Goal: Check status: Check status

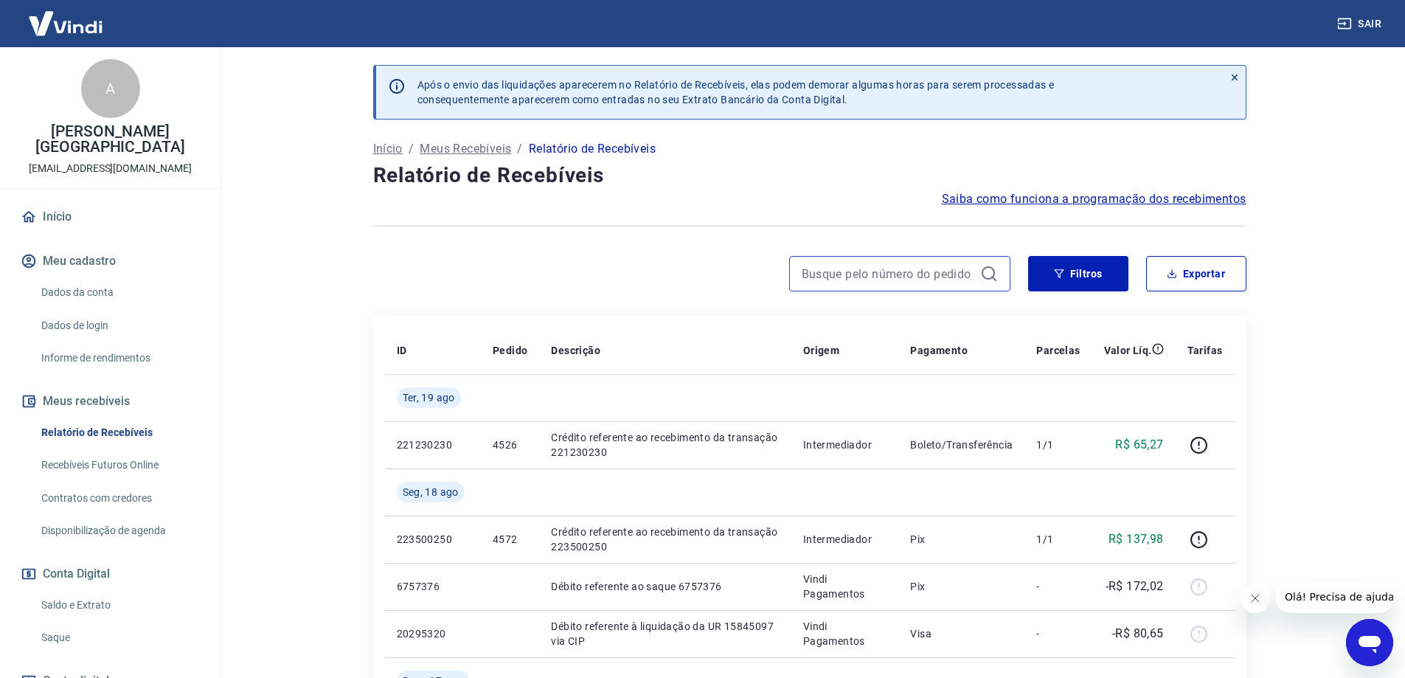
click at [864, 267] on input at bounding box center [888, 274] width 173 height 22
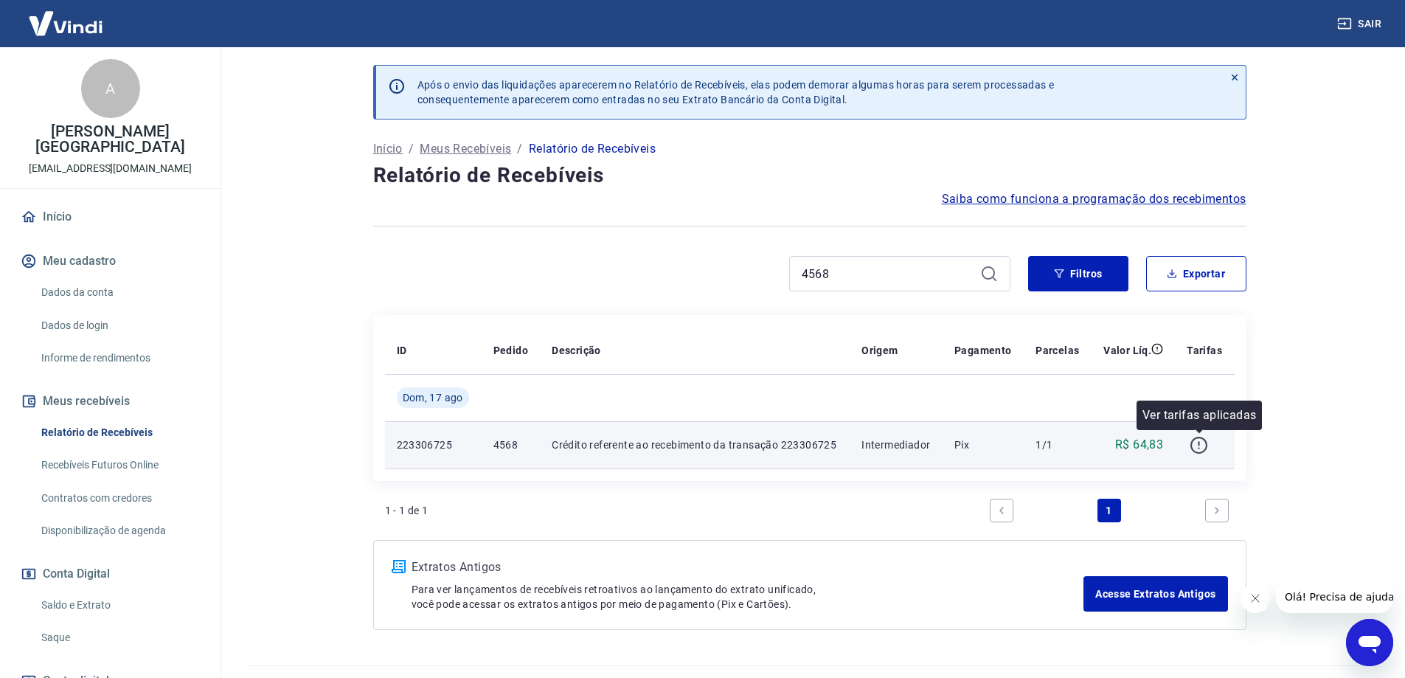
click at [1204, 445] on icon "button" at bounding box center [1198, 445] width 18 height 18
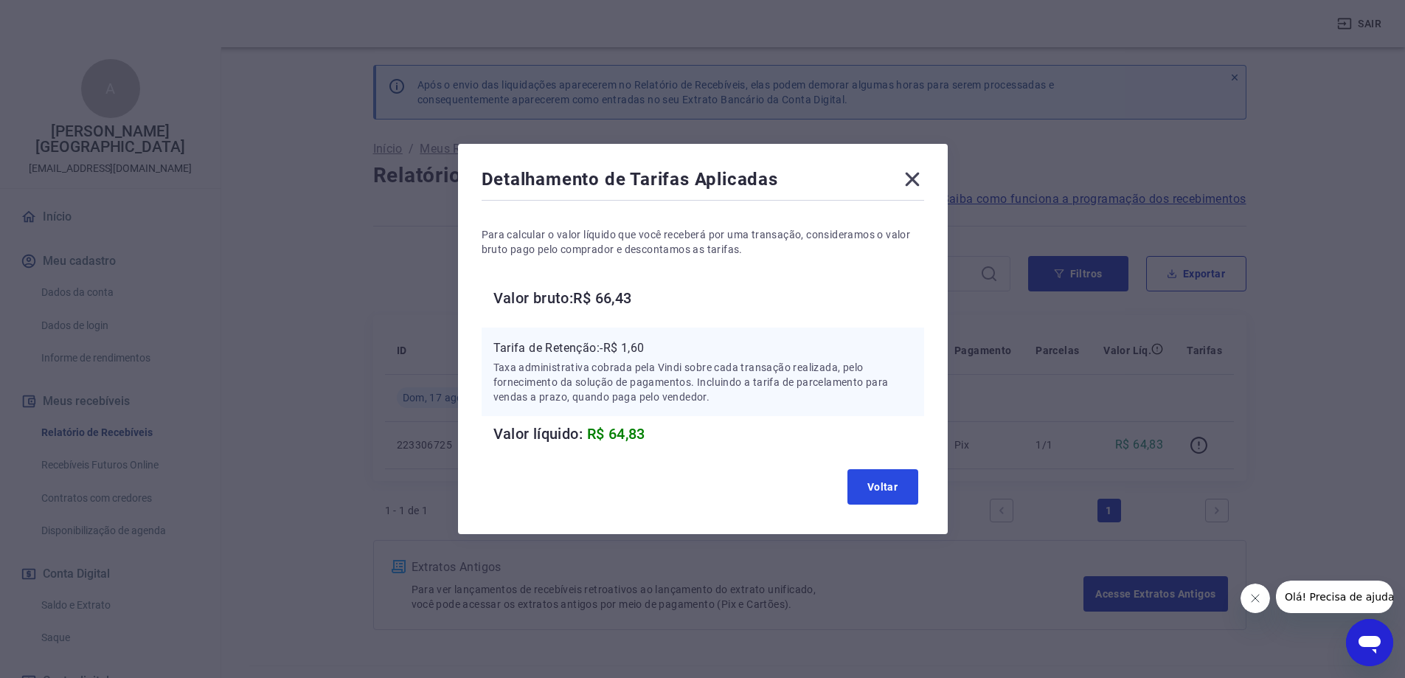
click at [884, 485] on button "Voltar" at bounding box center [882, 486] width 71 height 35
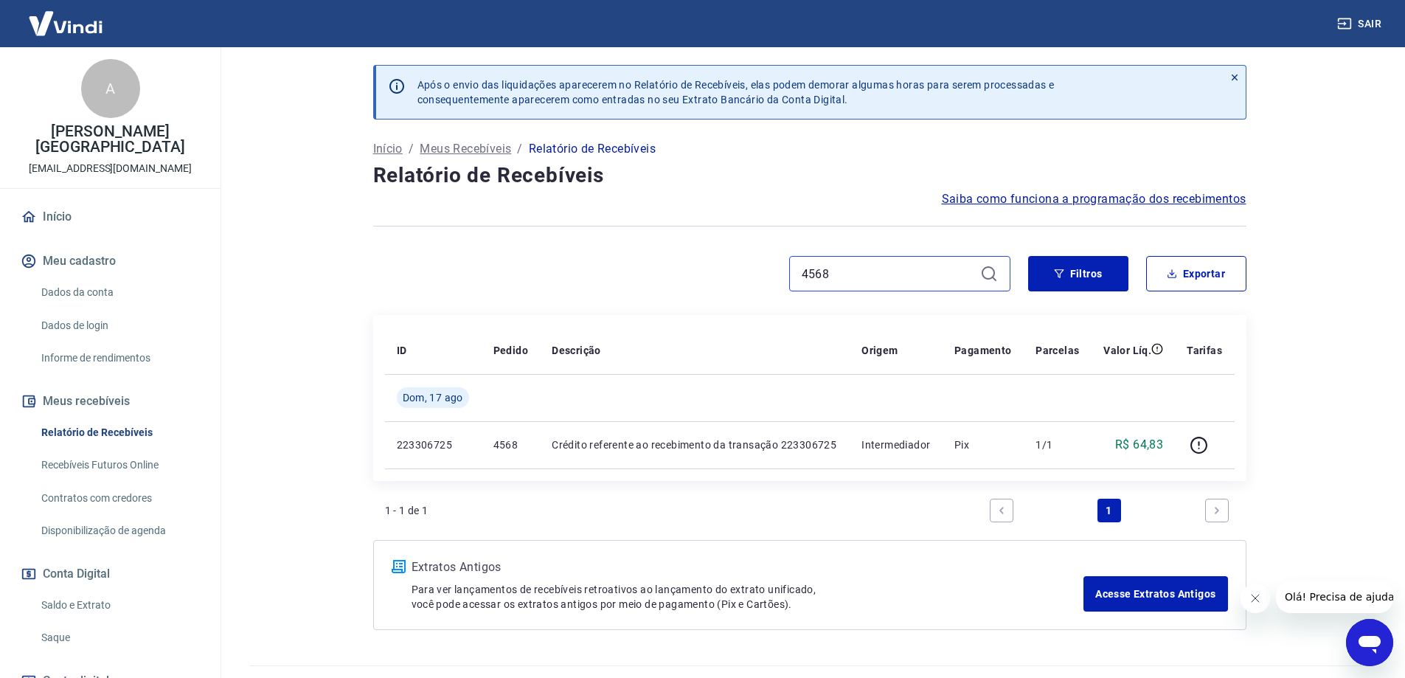
drag, startPoint x: 854, startPoint y: 268, endPoint x: 718, endPoint y: 273, distance: 135.8
click at [718, 273] on div "4568" at bounding box center [691, 273] width 637 height 35
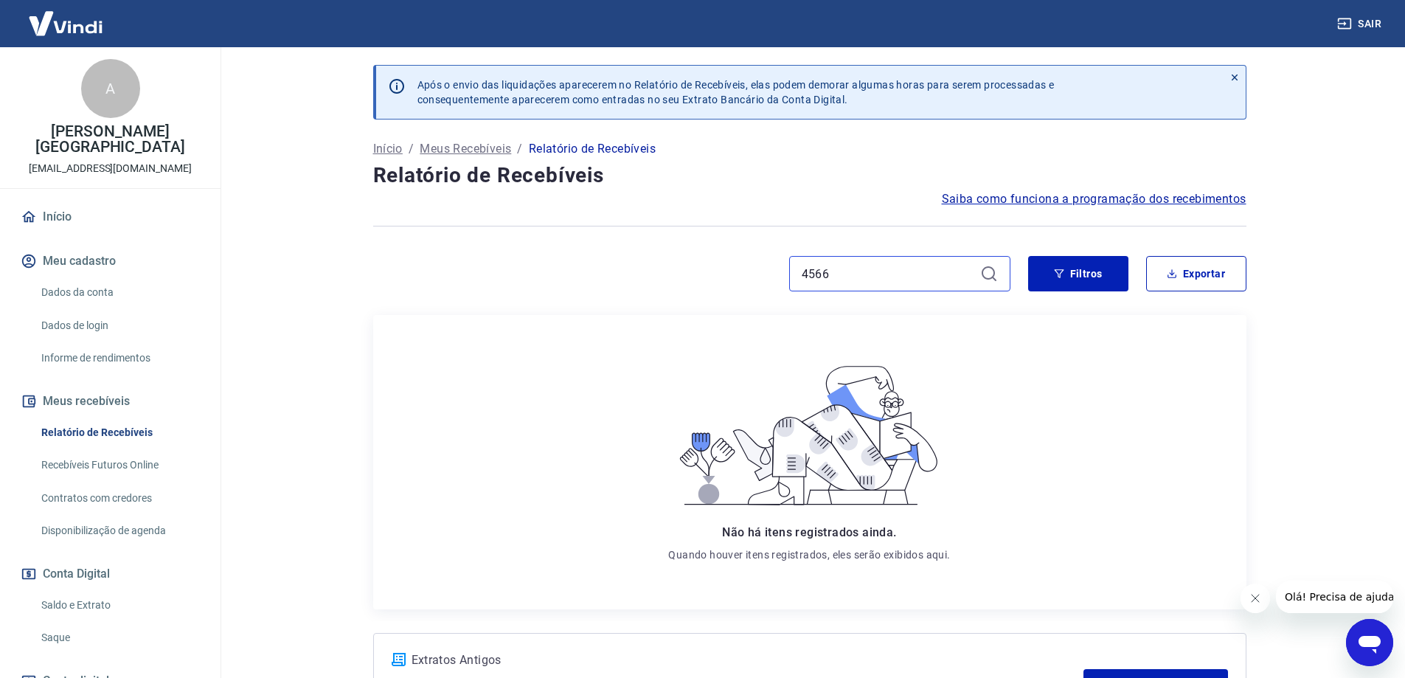
drag, startPoint x: 852, startPoint y: 265, endPoint x: 740, endPoint y: 279, distance: 112.2
click at [740, 279] on div "4566" at bounding box center [691, 273] width 637 height 35
drag, startPoint x: 846, startPoint y: 276, endPoint x: 734, endPoint y: 274, distance: 111.4
click at [734, 274] on div "4564" at bounding box center [691, 273] width 637 height 35
drag, startPoint x: 844, startPoint y: 269, endPoint x: 745, endPoint y: 287, distance: 100.4
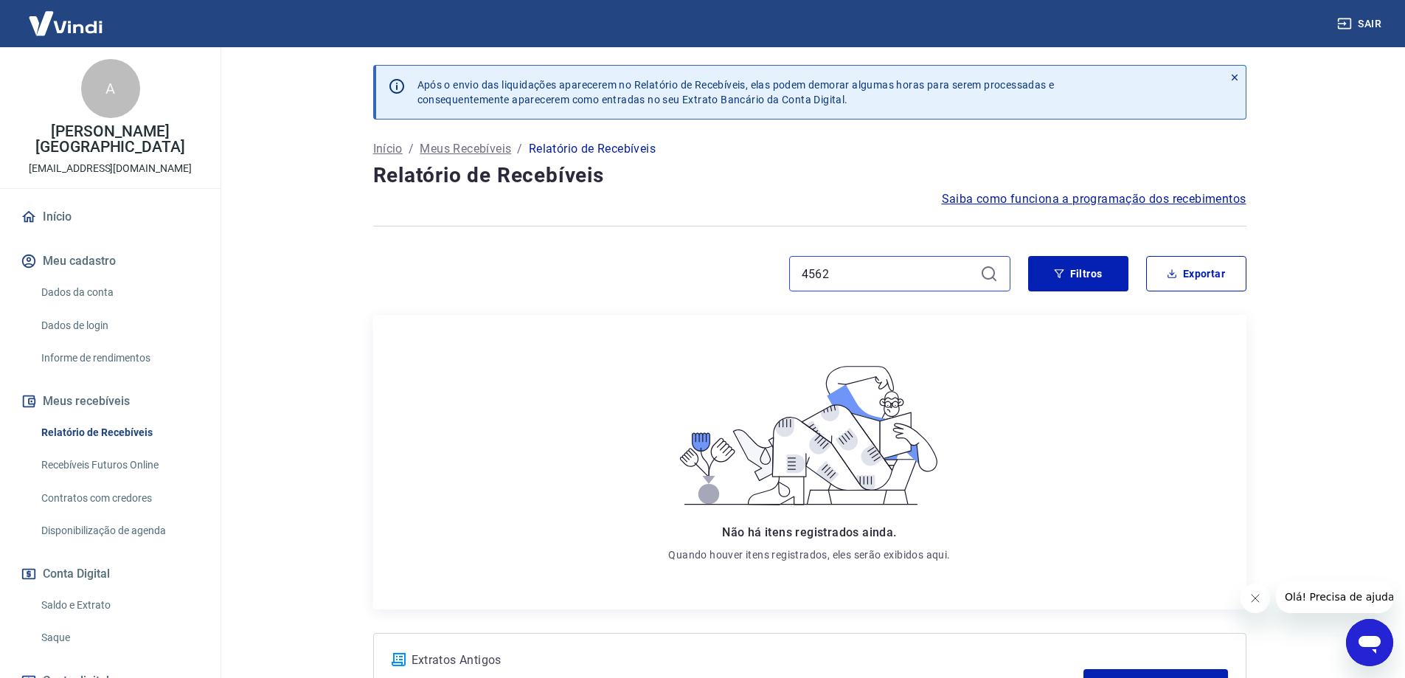
click at [745, 287] on div "4562" at bounding box center [691, 273] width 637 height 35
type input "5"
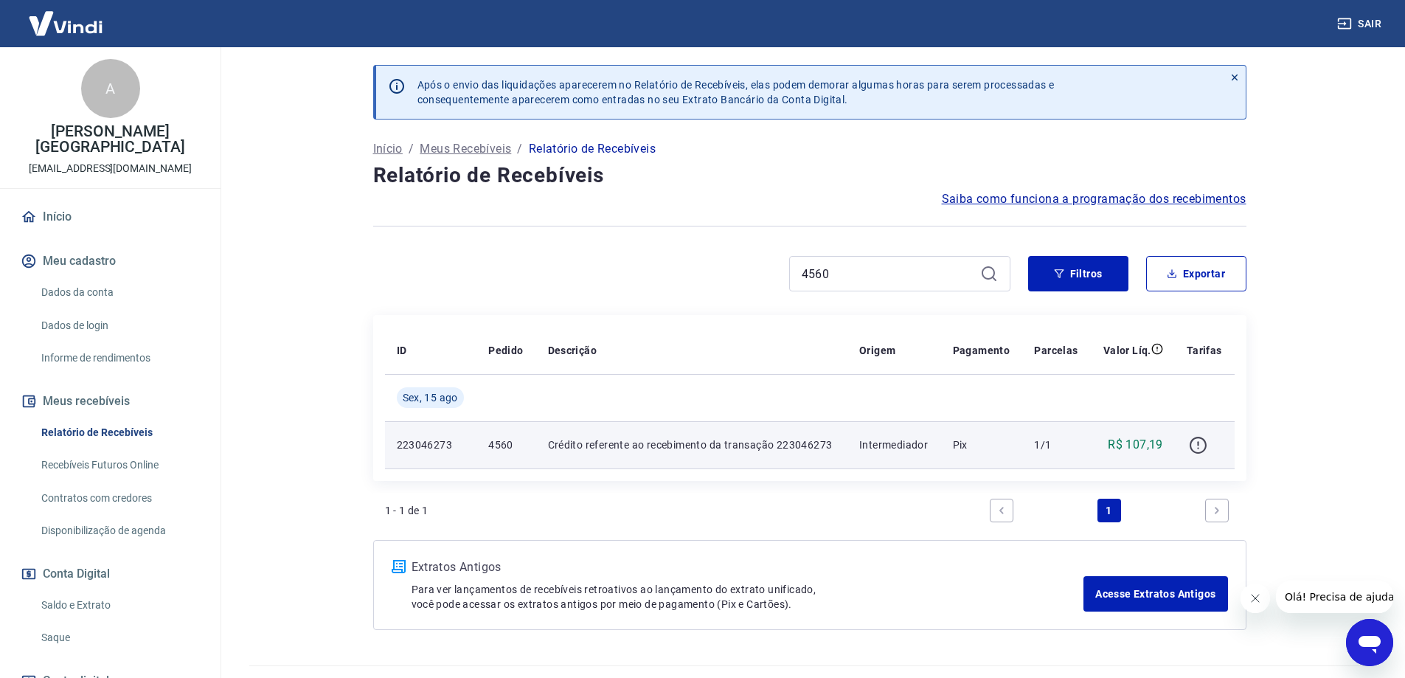
click at [1195, 445] on icon "button" at bounding box center [1198, 445] width 18 height 18
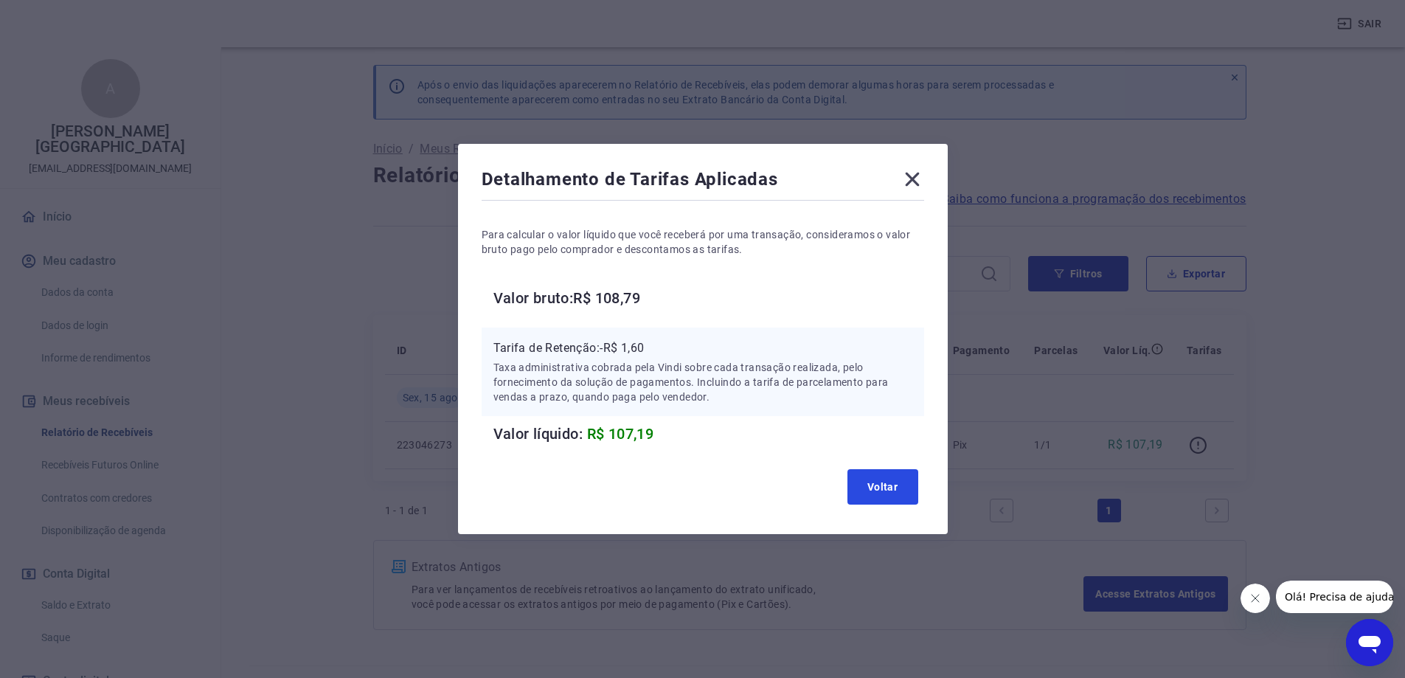
click at [903, 482] on button "Voltar" at bounding box center [882, 486] width 71 height 35
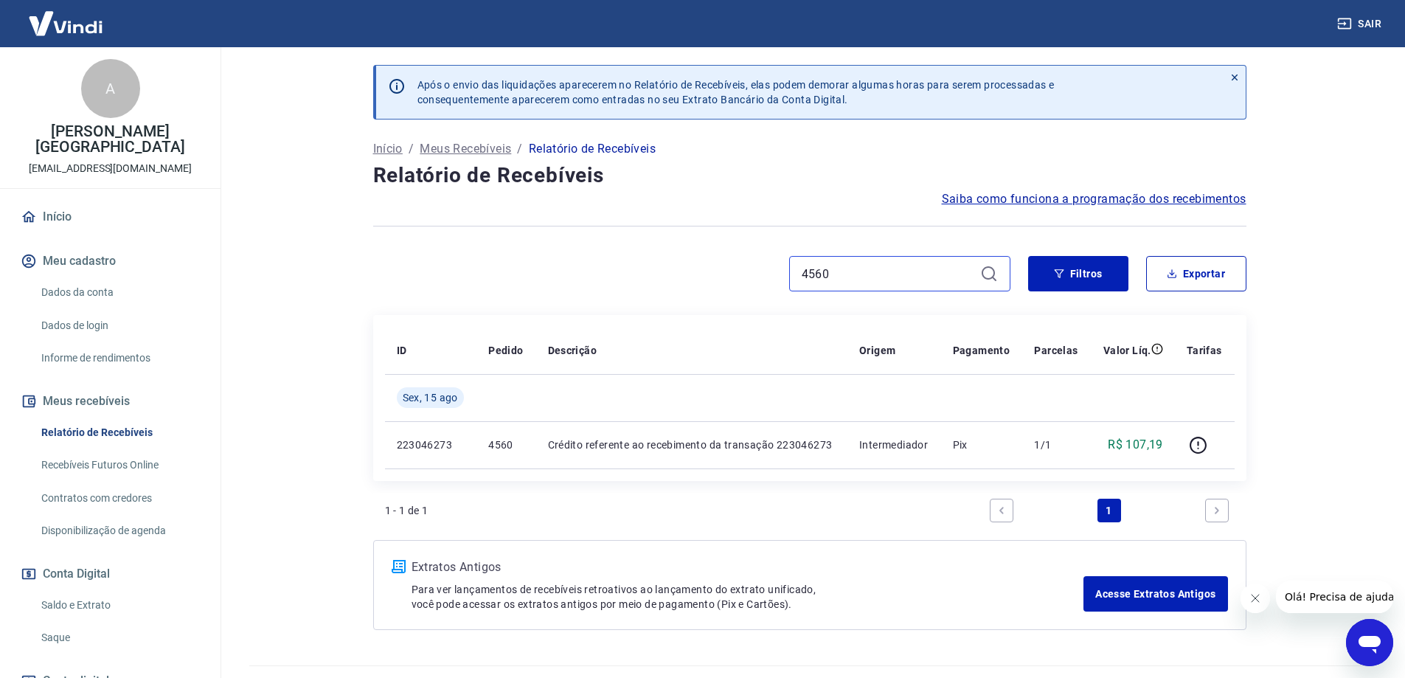
drag, startPoint x: 846, startPoint y: 274, endPoint x: 815, endPoint y: 274, distance: 31.0
click at [815, 274] on input "4560" at bounding box center [888, 274] width 173 height 22
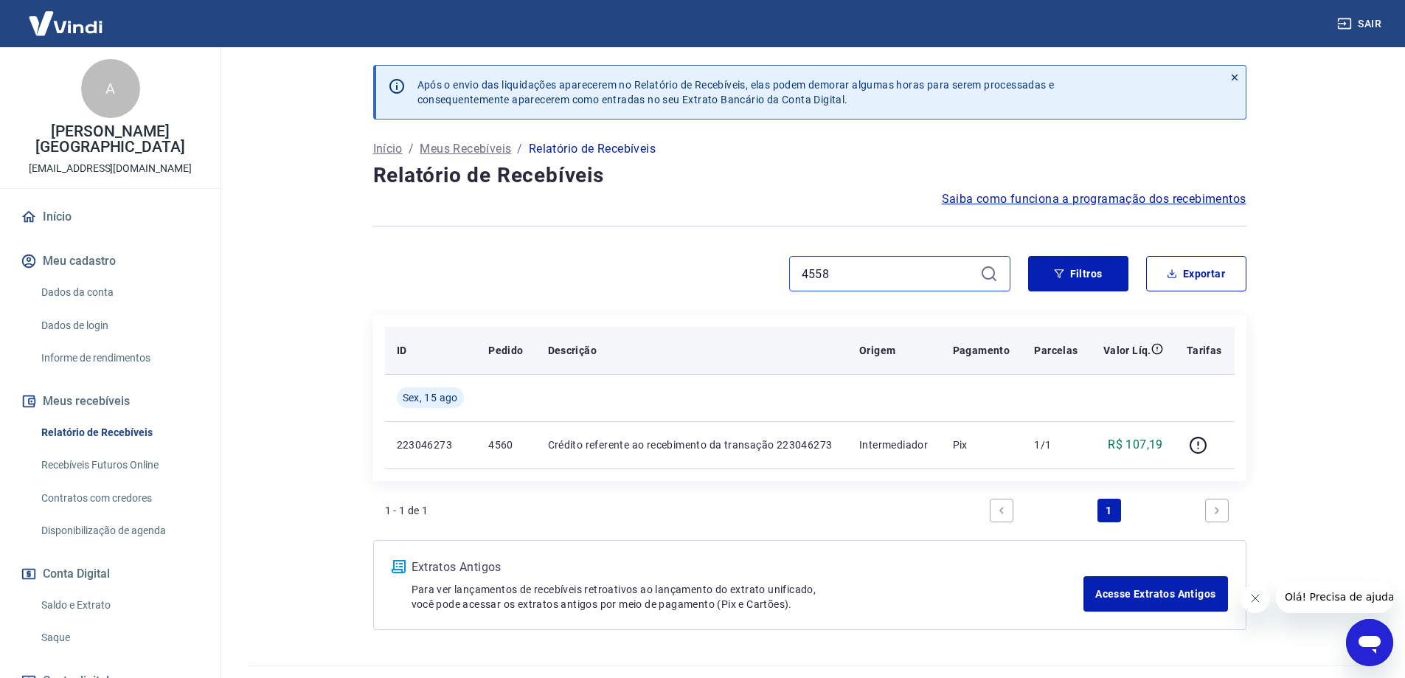
type input "4558"
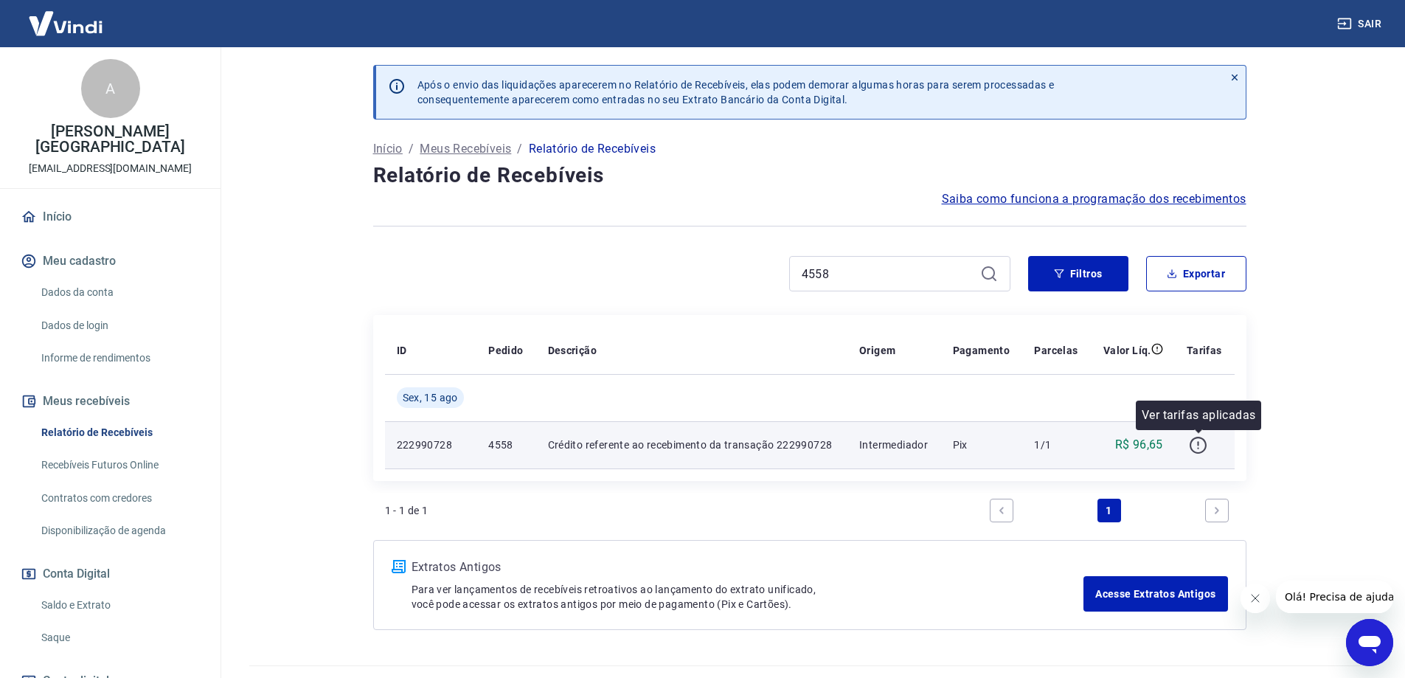
click at [1198, 445] on icon "button" at bounding box center [1198, 445] width 18 height 18
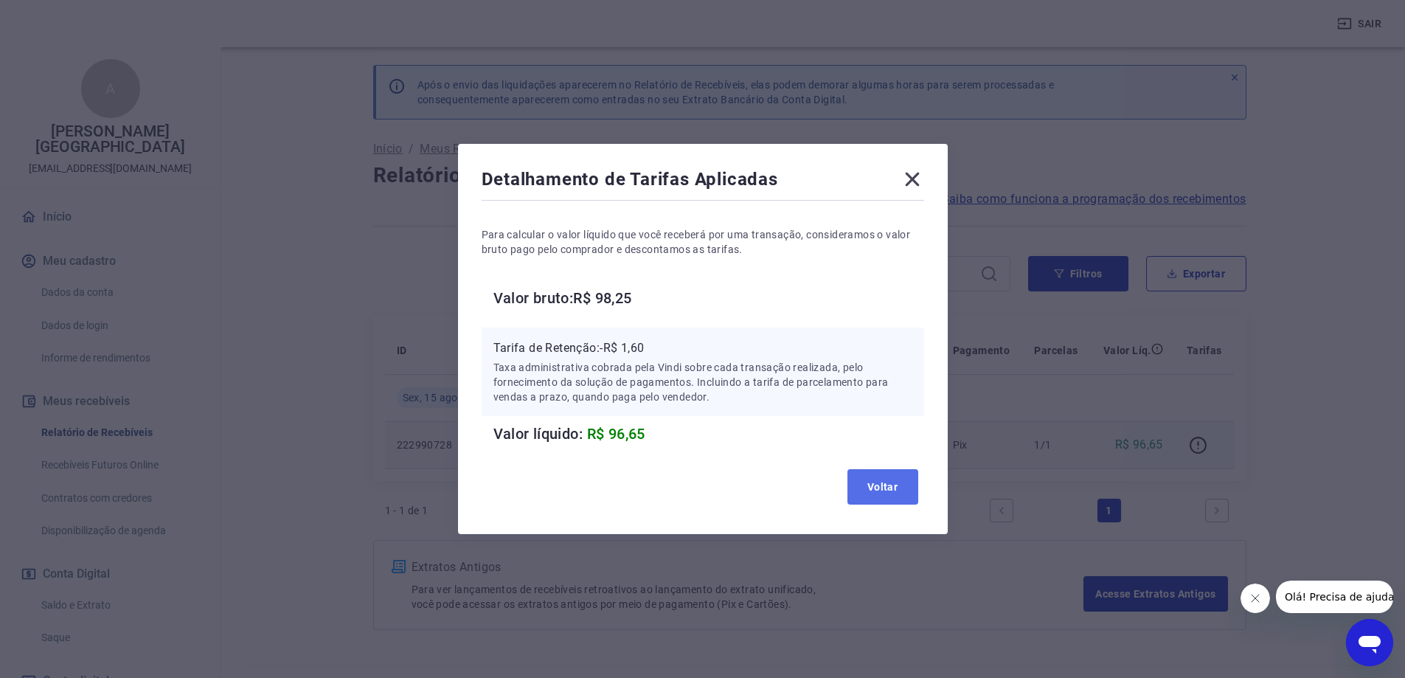
click at [885, 488] on button "Voltar" at bounding box center [882, 486] width 71 height 35
